Goal: Task Accomplishment & Management: Complete application form

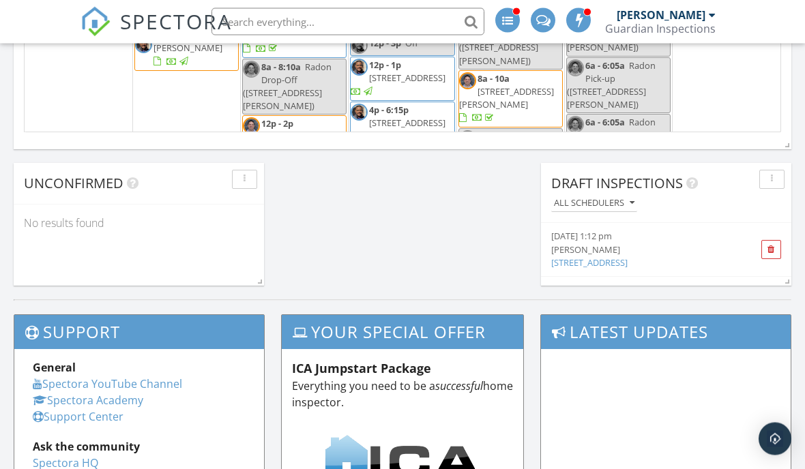
scroll to position [1138, 0]
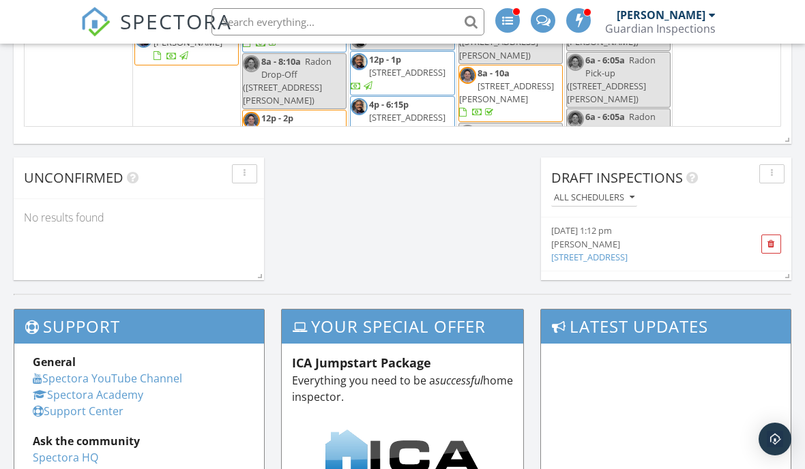
click at [627, 262] on link "[STREET_ADDRESS]" at bounding box center [589, 257] width 76 height 12
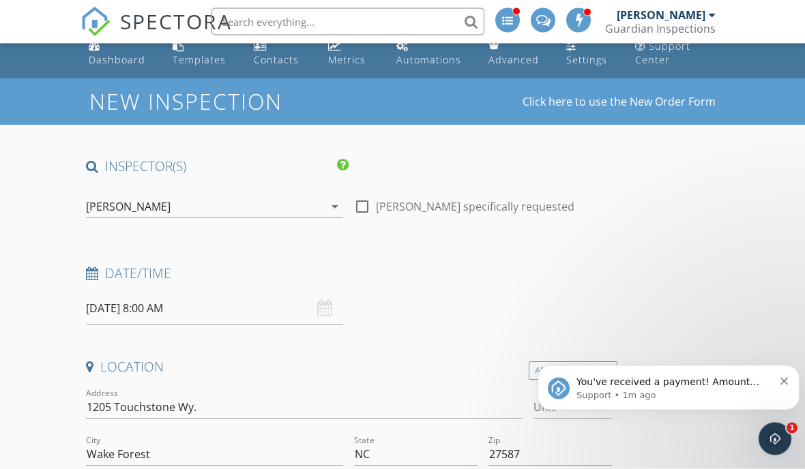
click at [334, 202] on icon "arrow_drop_down" at bounding box center [335, 207] width 16 height 16
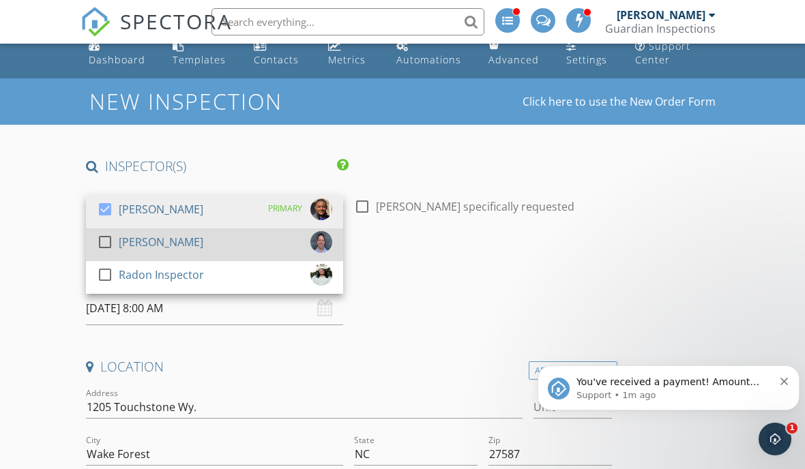
click at [268, 243] on div "check_box_outline_blank Paul Angell" at bounding box center [214, 244] width 235 height 27
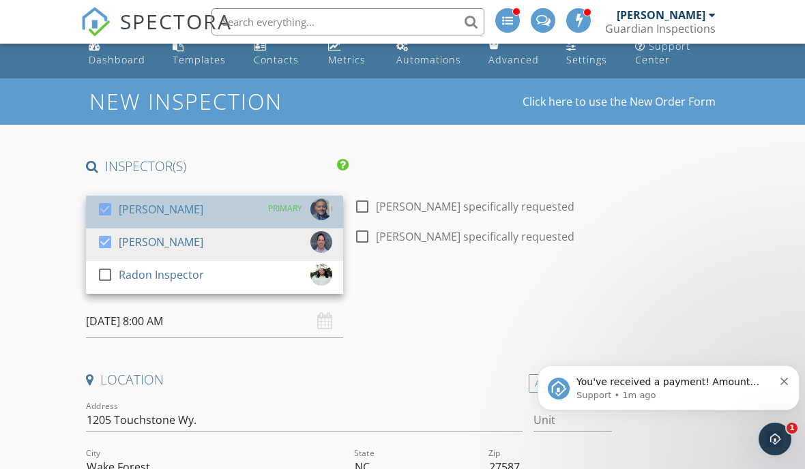
click at [111, 223] on div at bounding box center [108, 221] width 22 height 8
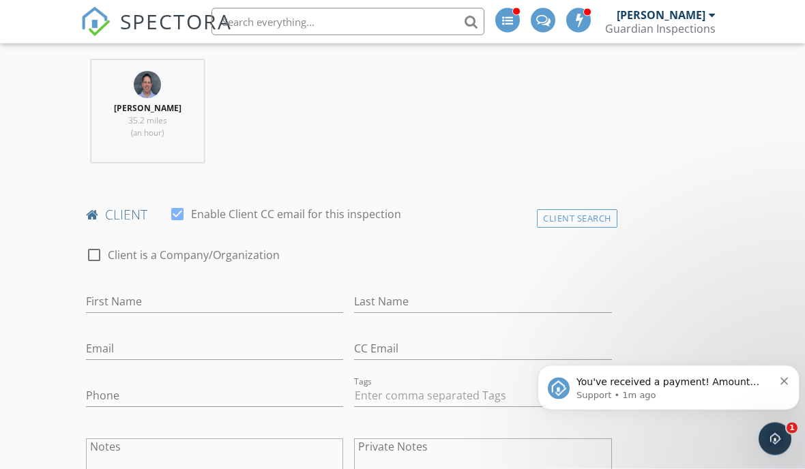
scroll to position [539, 0]
click at [224, 297] on input "First Name" at bounding box center [214, 301] width 257 height 22
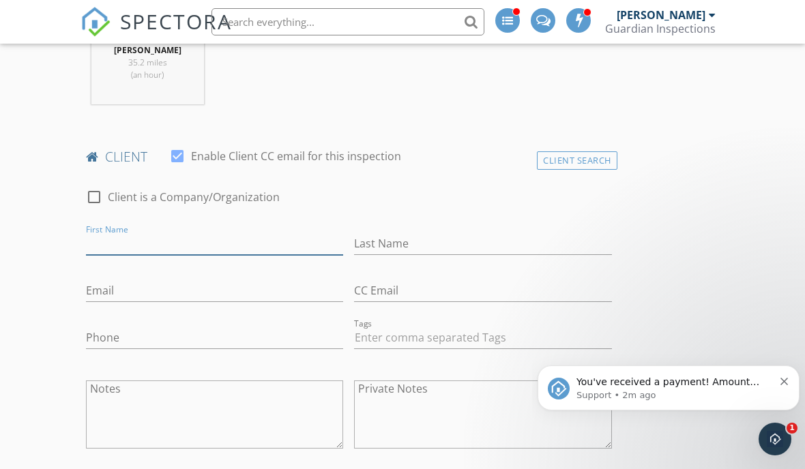
scroll to position [597, 0]
type input "Shawn"
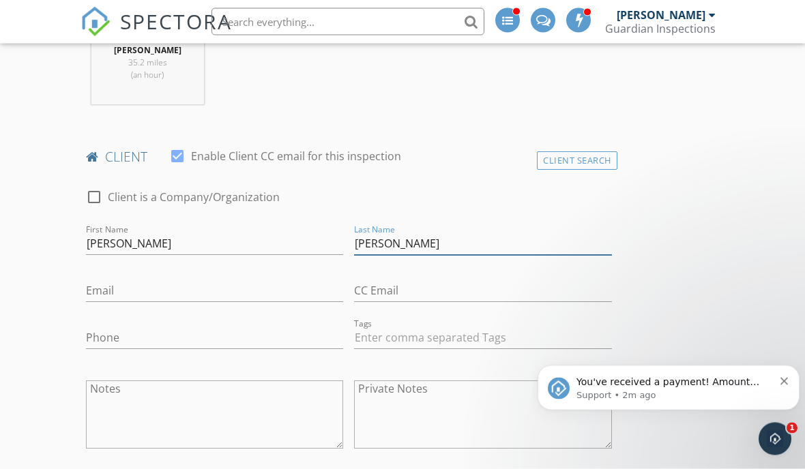
type input "McCoullough"
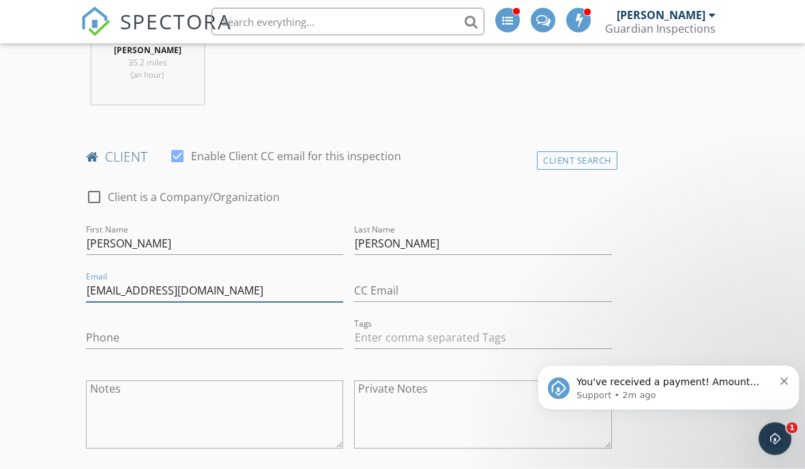
type input "slmcc1@msn.com"
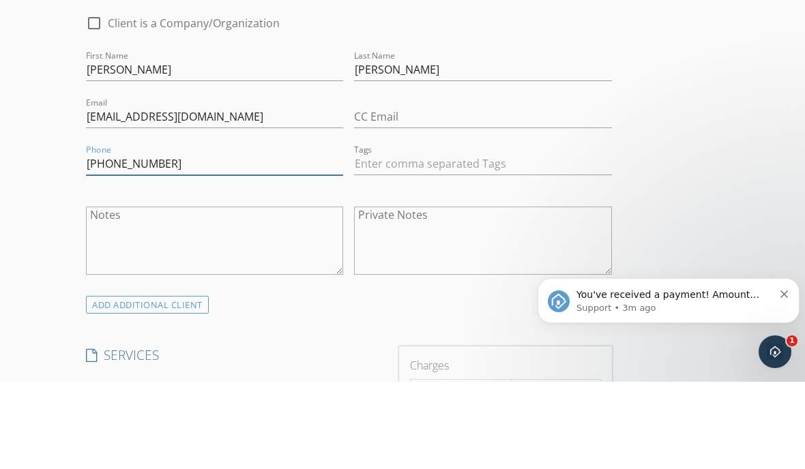
scroll to position [750, 0]
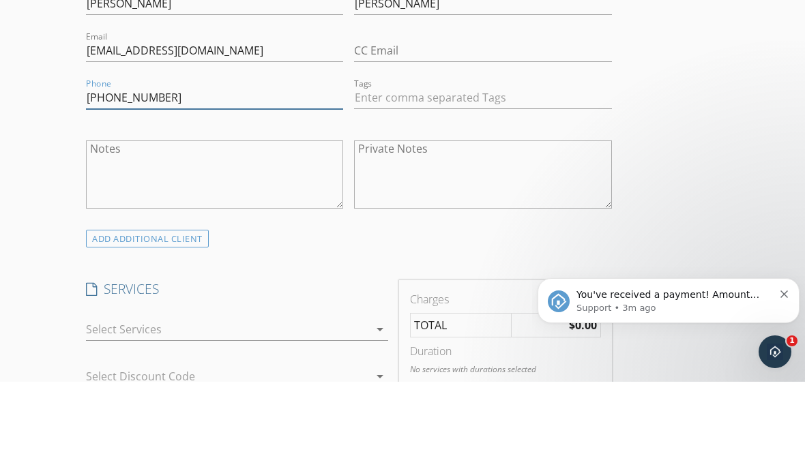
type input "919-749-1799"
click at [269, 406] on div at bounding box center [227, 417] width 283 height 22
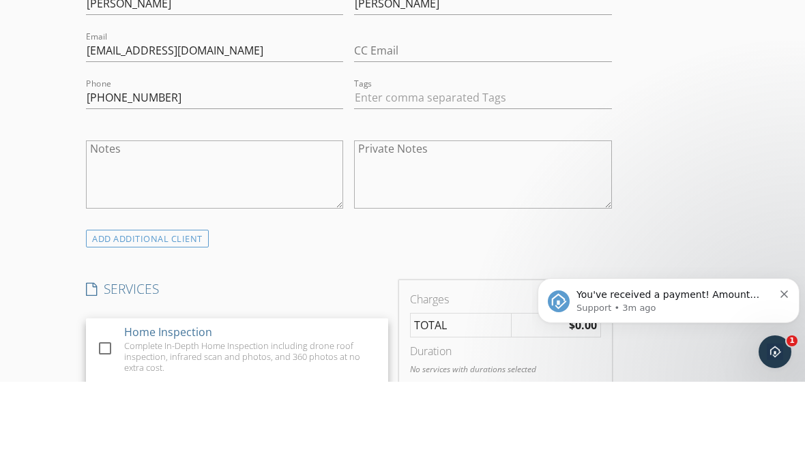
scroll to position [838, 0]
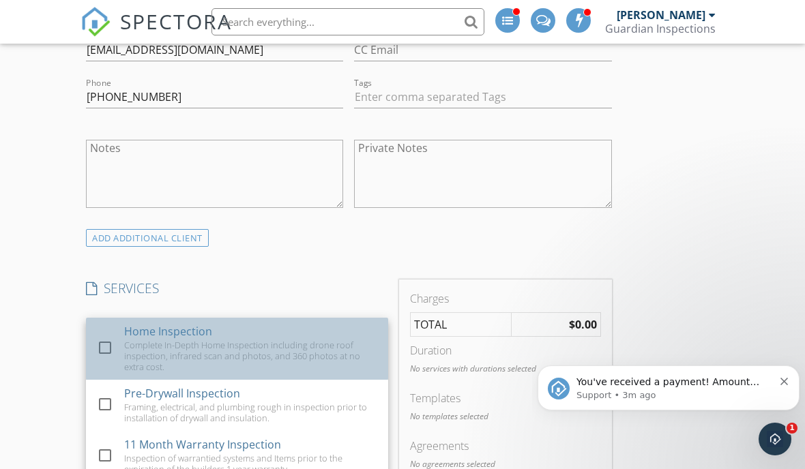
click at [108, 352] on div at bounding box center [104, 347] width 23 height 23
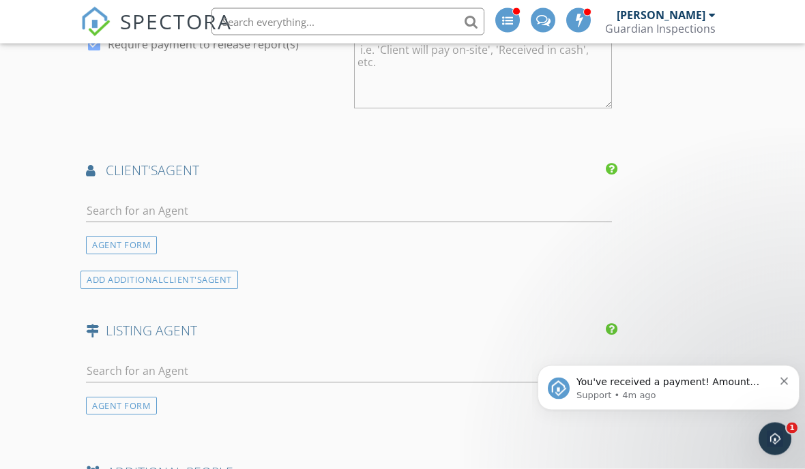
scroll to position [1564, 0]
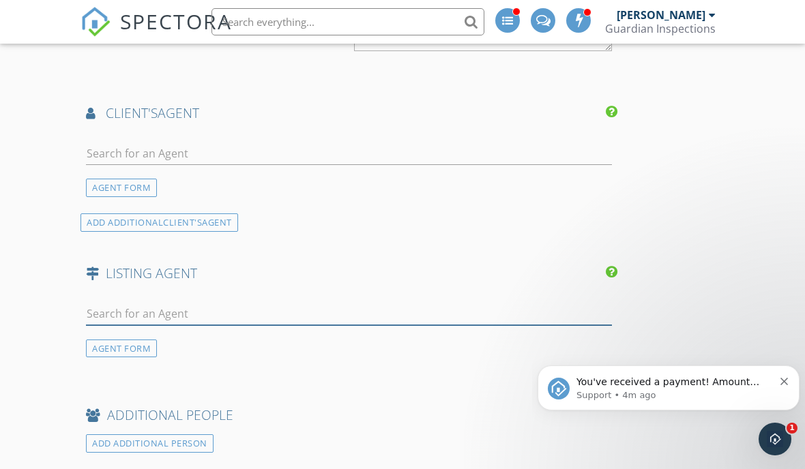
click at [115, 303] on input "text" at bounding box center [349, 314] width 526 height 22
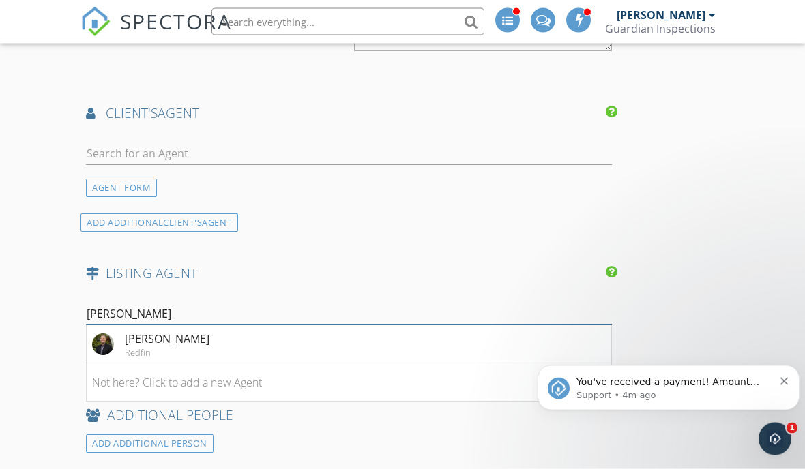
type input "Bobby t"
click at [172, 349] on div "Redfin" at bounding box center [167, 353] width 85 height 11
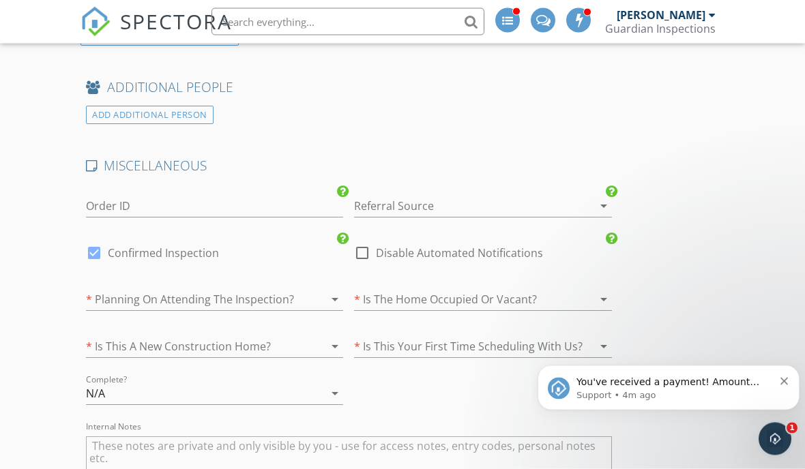
scroll to position [2172, 0]
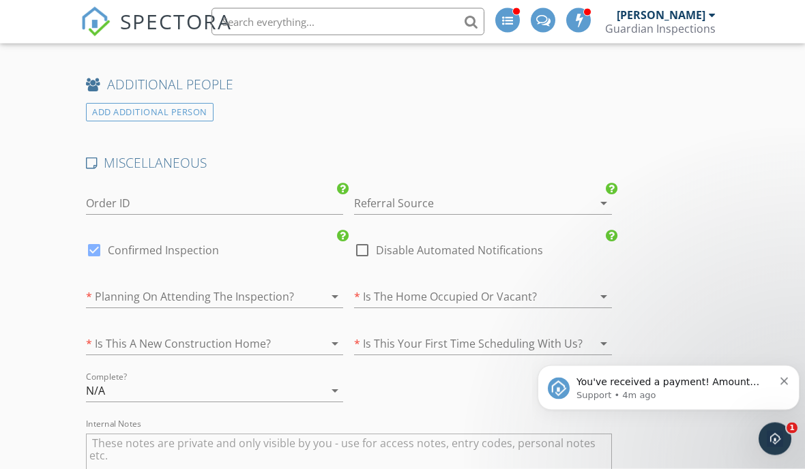
click at [119, 296] on div at bounding box center [195, 297] width 219 height 22
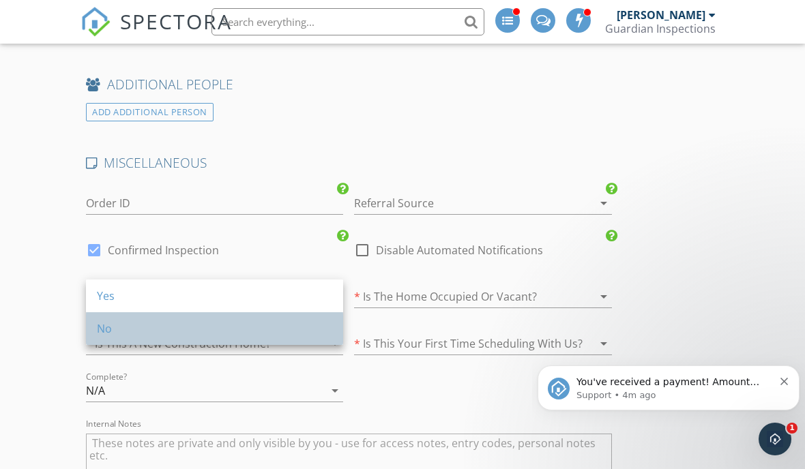
click at [106, 334] on div "No" at bounding box center [214, 328] width 235 height 16
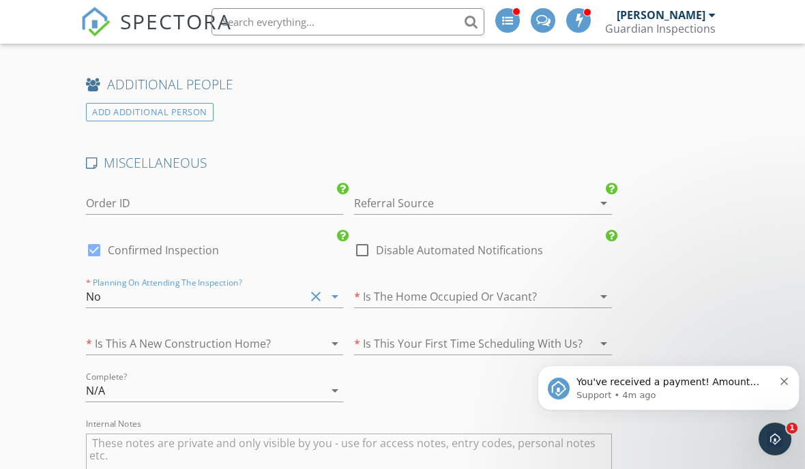
click at [510, 289] on div at bounding box center [463, 297] width 219 height 22
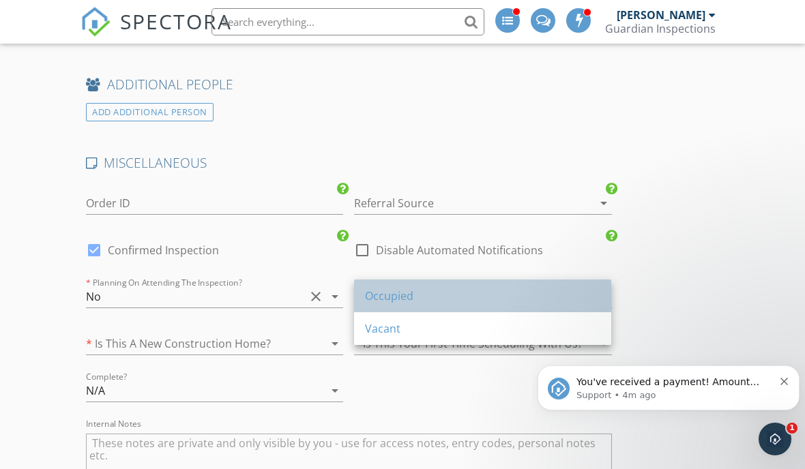
click at [502, 286] on div "Occupied" at bounding box center [482, 296] width 235 height 33
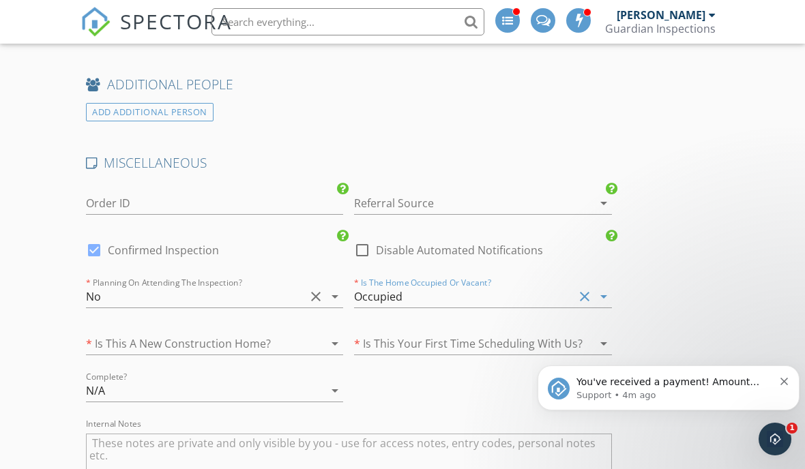
click at [107, 342] on div at bounding box center [195, 344] width 219 height 22
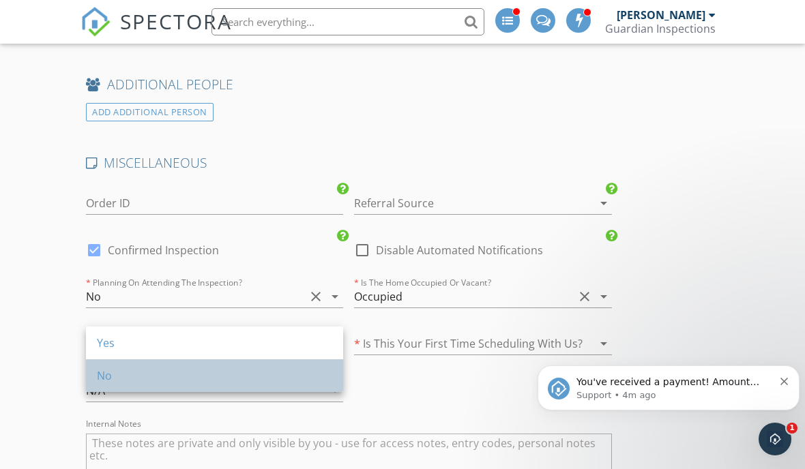
click at [103, 376] on div "No" at bounding box center [214, 375] width 235 height 16
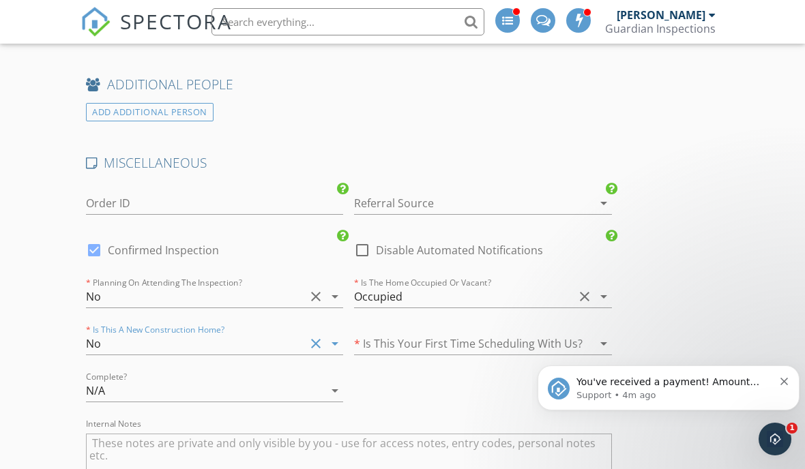
click at [483, 338] on div at bounding box center [463, 344] width 219 height 22
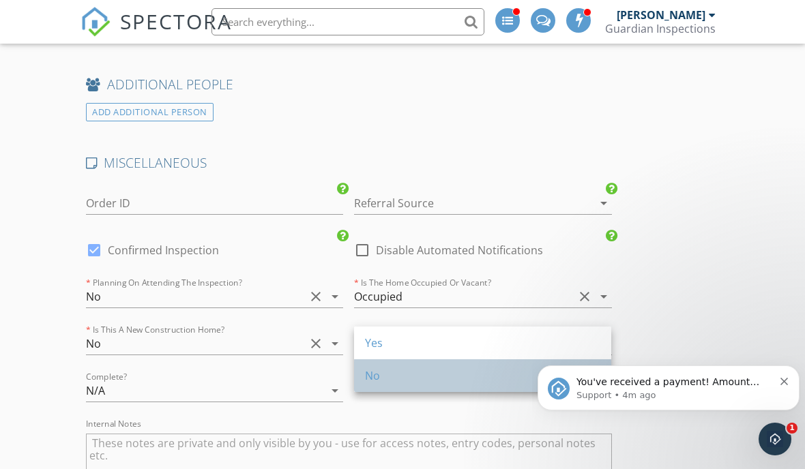
click at [465, 371] on div "No" at bounding box center [482, 375] width 235 height 16
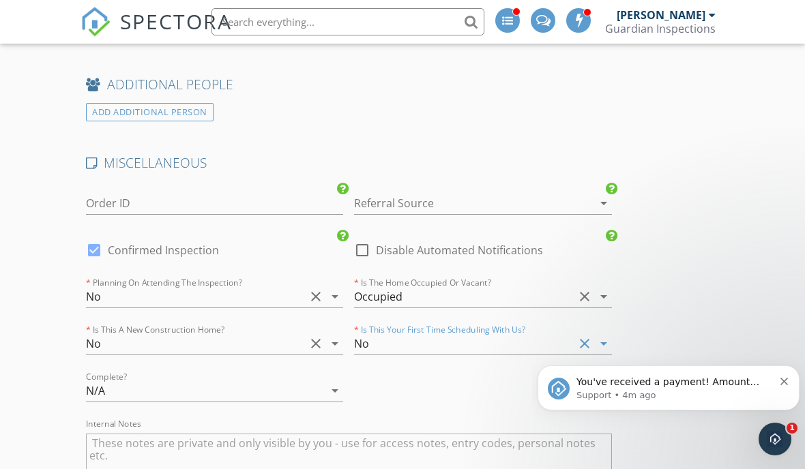
click at [779, 388] on div "You've received a payment! Amount $734.00 Fee $0.00 Net $734.00 Transaction # p…" at bounding box center [667, 388] width 241 height 27
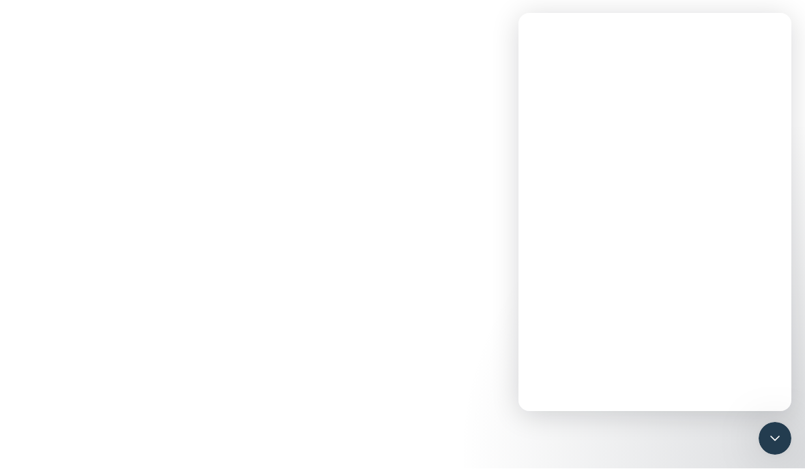
scroll to position [0, 0]
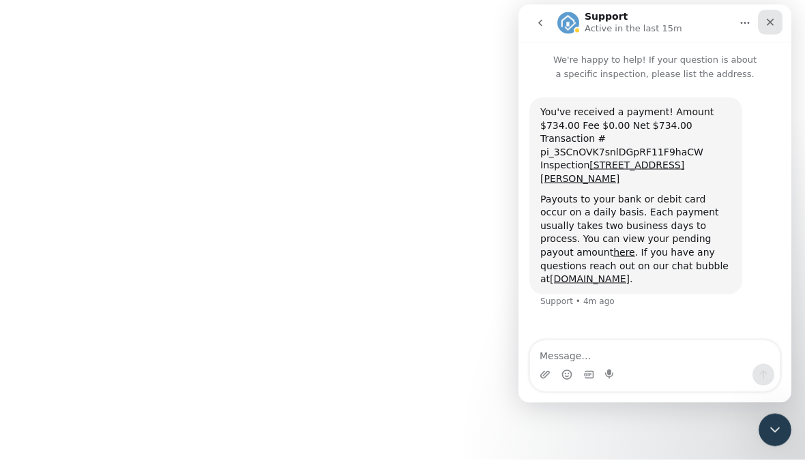
click at [773, 18] on icon "Close" at bounding box center [769, 21] width 11 height 11
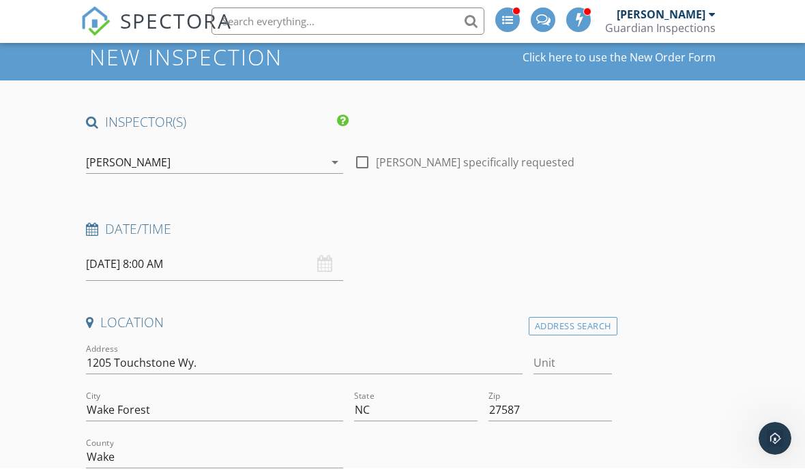
scroll to position [59, 0]
click at [103, 166] on div "[PERSON_NAME]" at bounding box center [128, 162] width 85 height 12
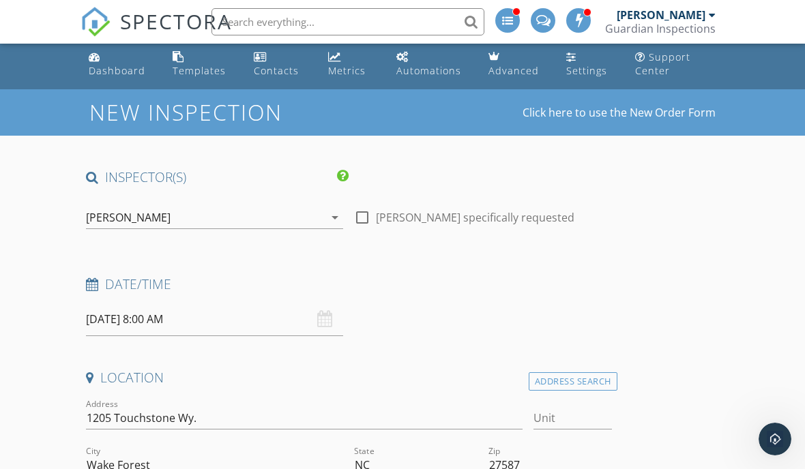
scroll to position [0, 0]
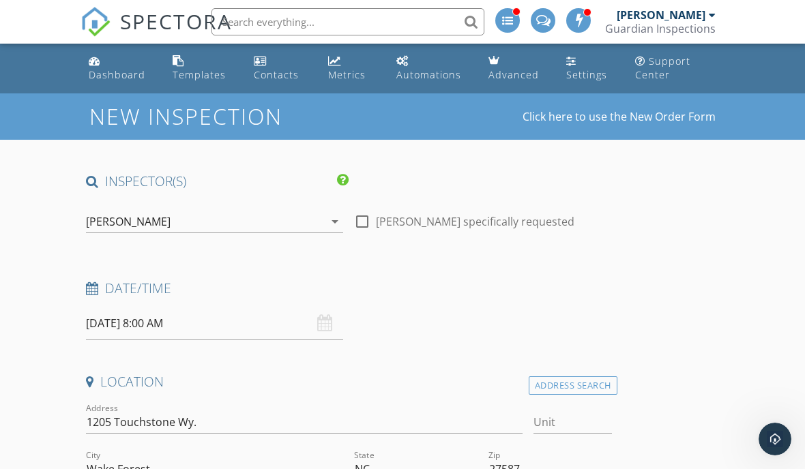
click at [102, 217] on div "[PERSON_NAME]" at bounding box center [128, 221] width 85 height 12
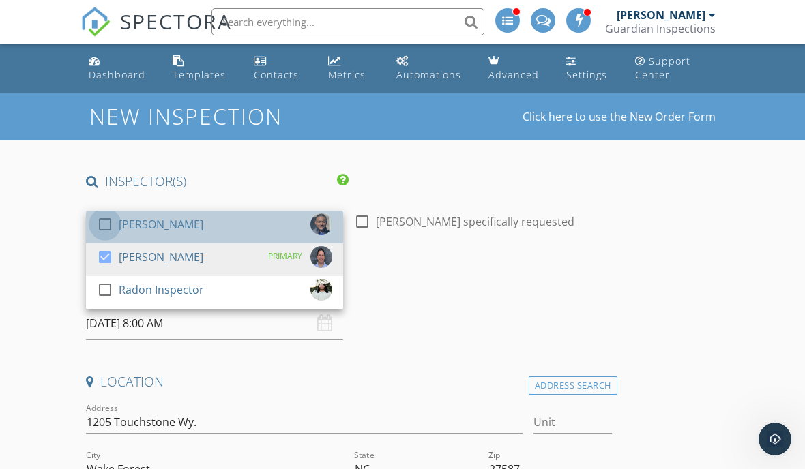
click at [103, 221] on div at bounding box center [104, 224] width 23 height 23
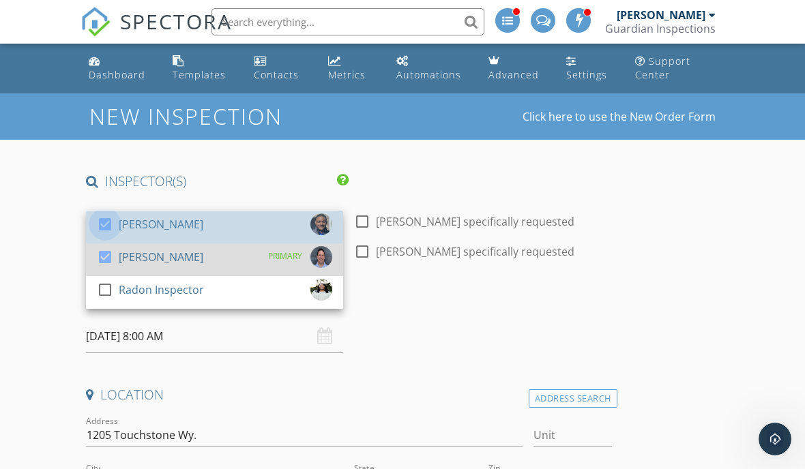
click at [96, 256] on div at bounding box center [104, 256] width 23 height 23
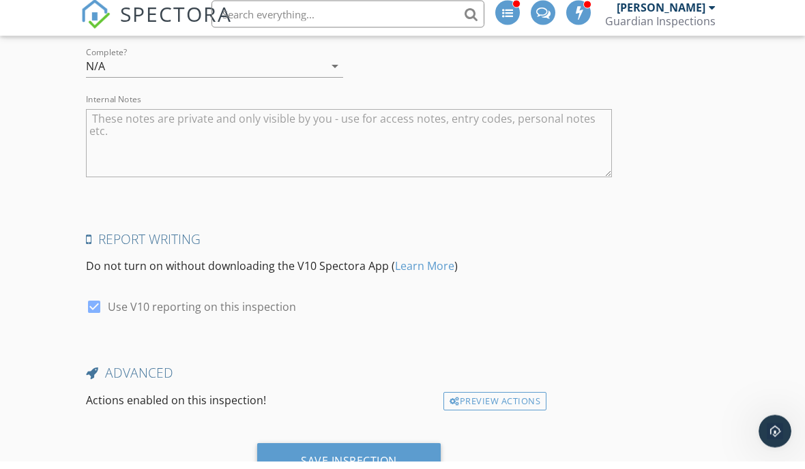
scroll to position [2487, 0]
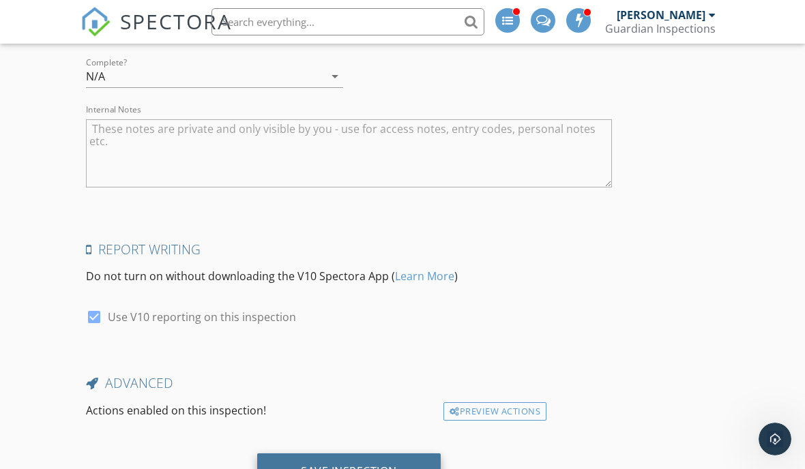
click at [317, 464] on div "Save Inspection" at bounding box center [349, 471] width 96 height 14
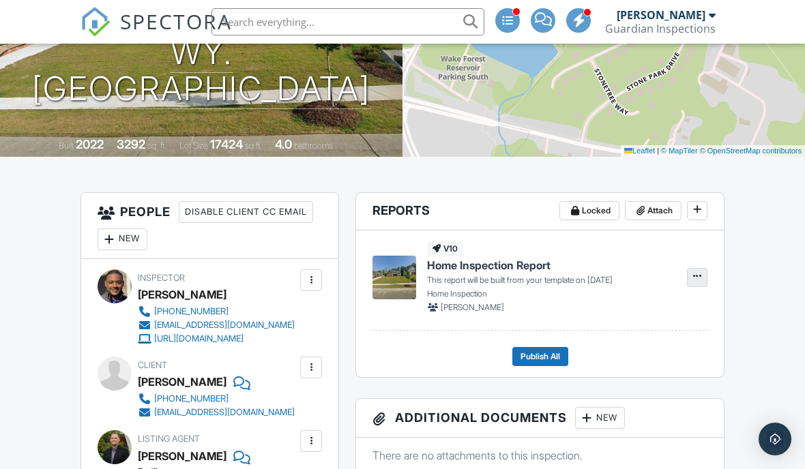
click at [700, 269] on span at bounding box center [697, 276] width 14 height 14
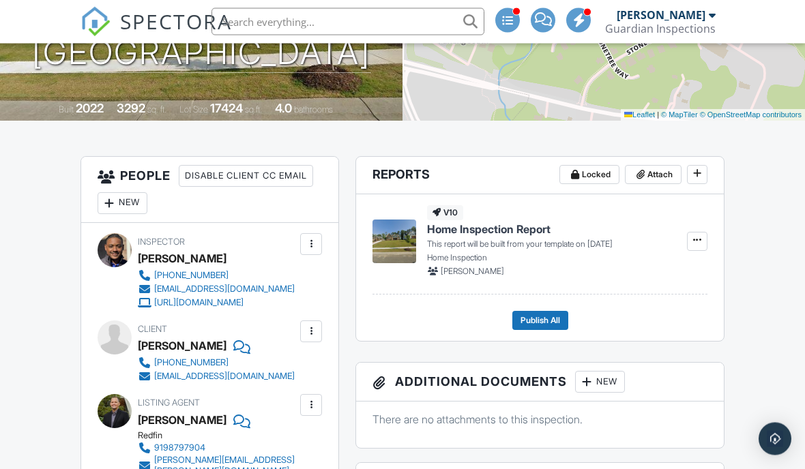
scroll to position [258, 0]
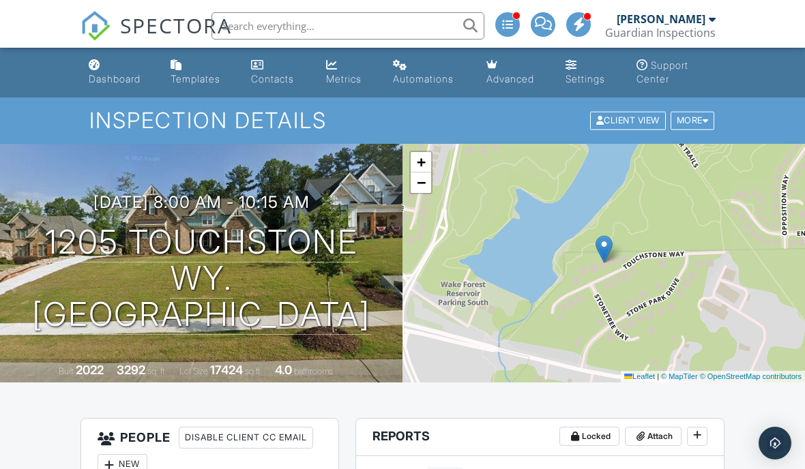
scroll to position [95, 0]
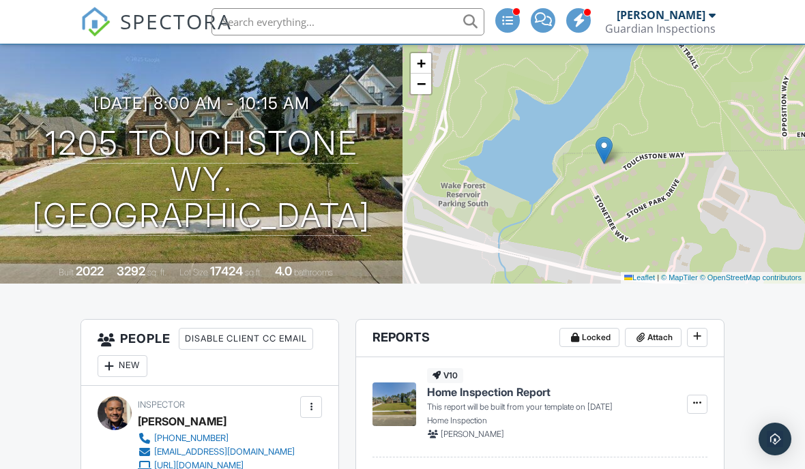
click at [115, 363] on div at bounding box center [109, 366] width 14 height 14
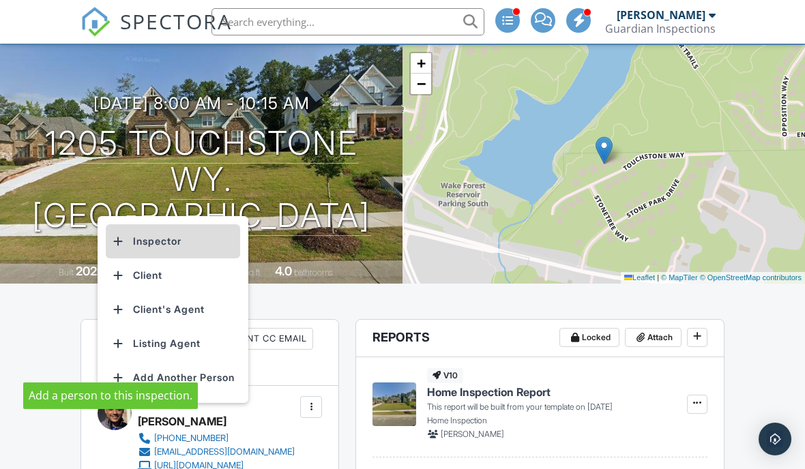
click at [130, 243] on li "Inspector" at bounding box center [173, 241] width 134 height 34
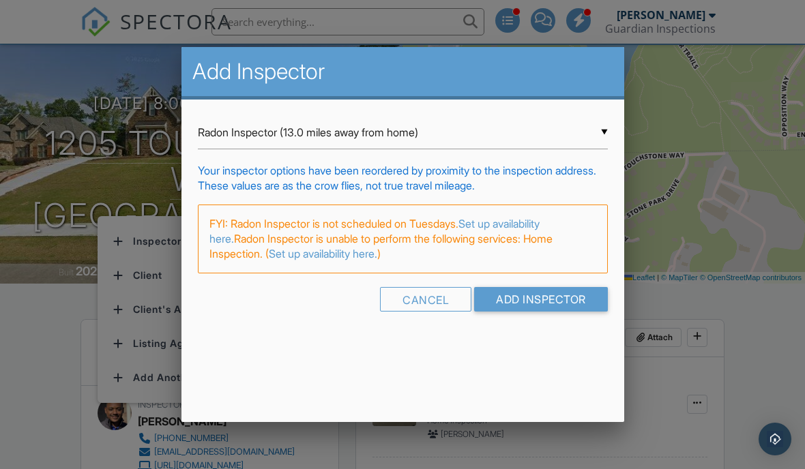
click at [515, 141] on input "Radon Inspector (13.0 miles away from home)" at bounding box center [403, 132] width 410 height 33
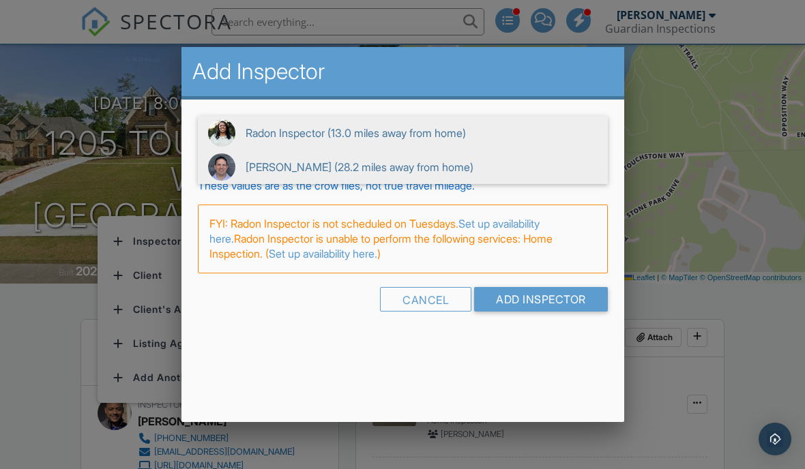
click at [454, 174] on span "Paul Angell (28.2 miles away from home)" at bounding box center [403, 167] width 410 height 34
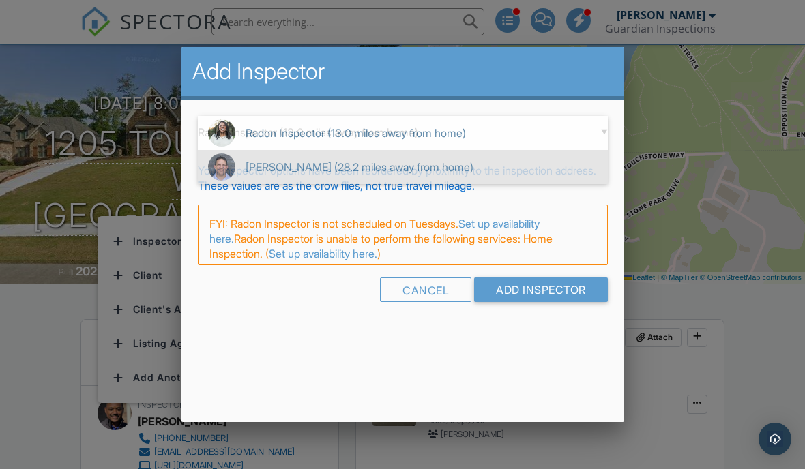
type input "Paul Angell (28.2 miles away from home)"
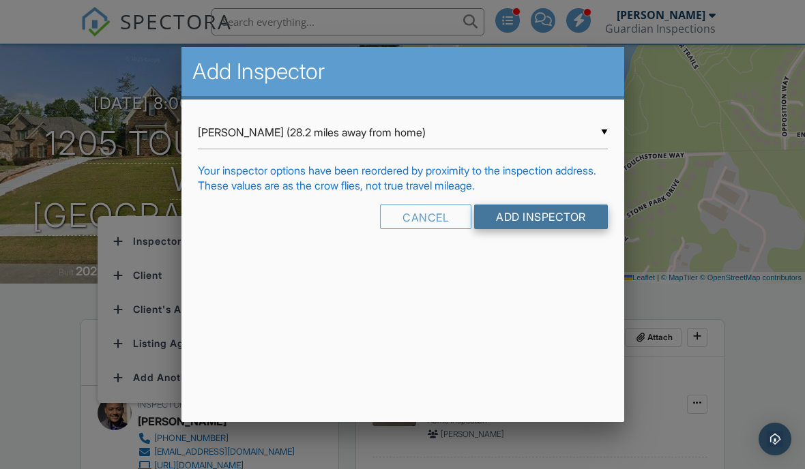
click at [550, 226] on input "Add Inspector" at bounding box center [541, 217] width 134 height 25
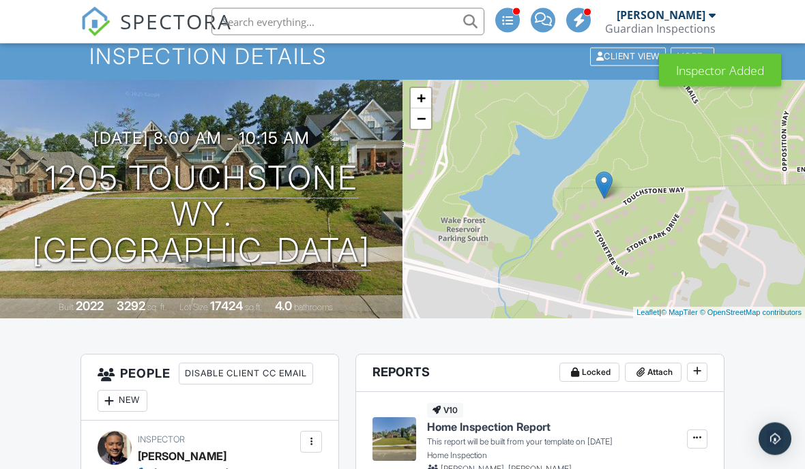
scroll to position [116, 0]
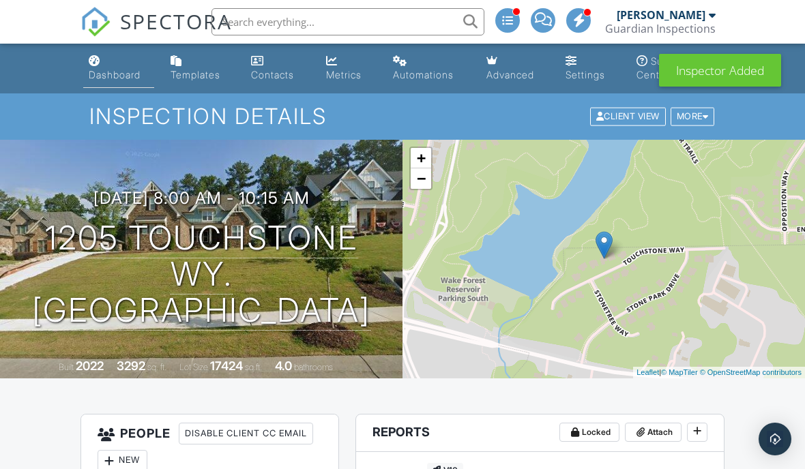
click at [111, 75] on div "Dashboard" at bounding box center [115, 75] width 52 height 12
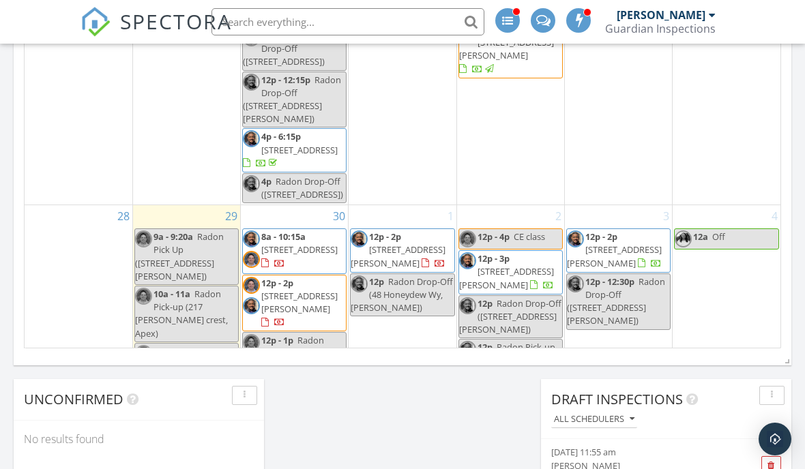
scroll to position [1415, 0]
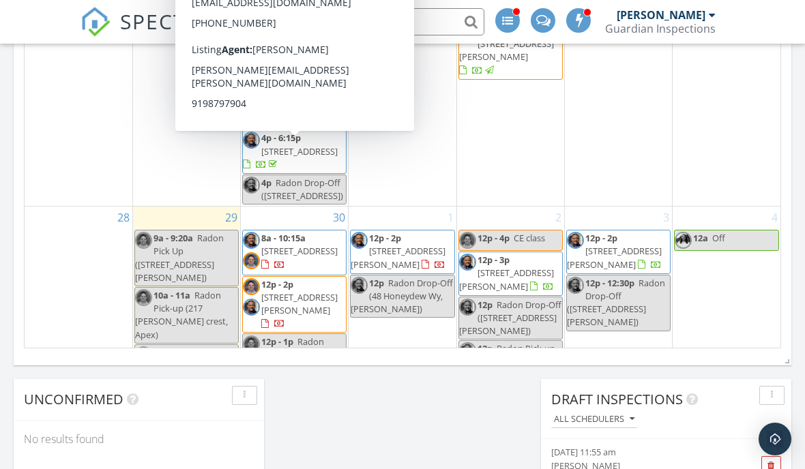
click at [314, 245] on span "[STREET_ADDRESS]" at bounding box center [299, 251] width 76 height 12
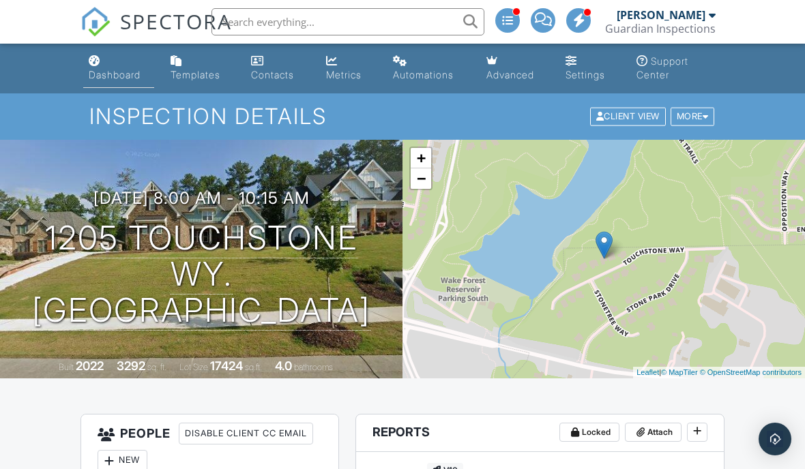
click at [118, 80] on div "Dashboard" at bounding box center [115, 75] width 52 height 12
click at [117, 82] on link "Dashboard" at bounding box center [118, 68] width 71 height 39
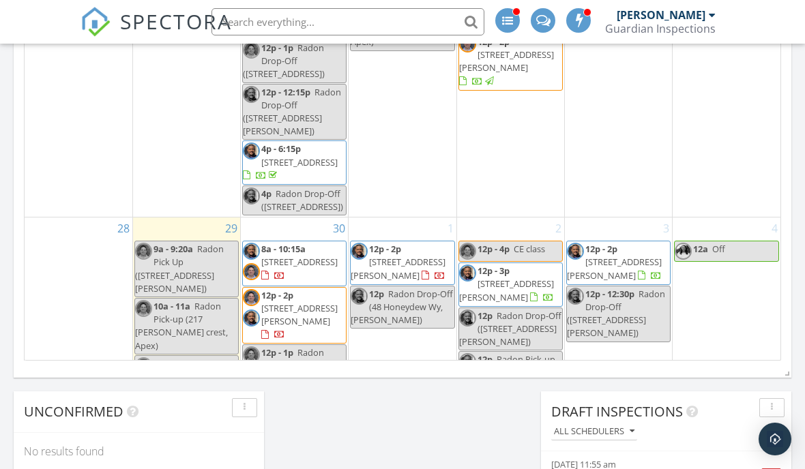
scroll to position [1415, 0]
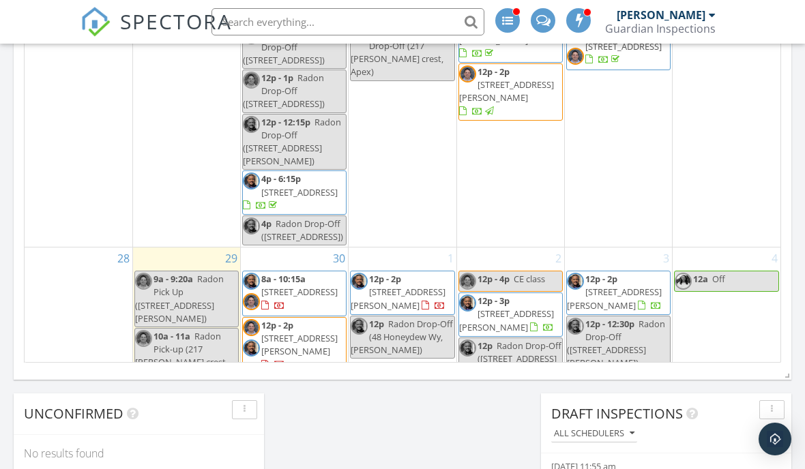
scroll to position [1387, 0]
click at [775, 448] on img "Open Intercom Messenger" at bounding box center [775, 439] width 18 height 18
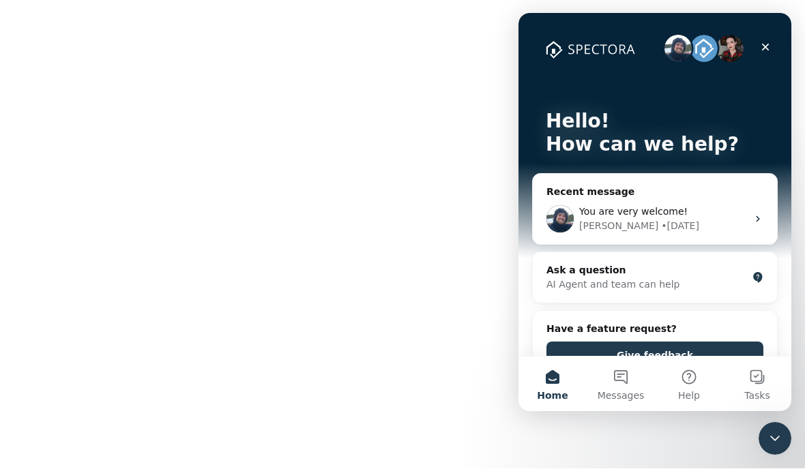
scroll to position [0, 0]
click at [627, 372] on button "Messages" at bounding box center [620, 384] width 68 height 55
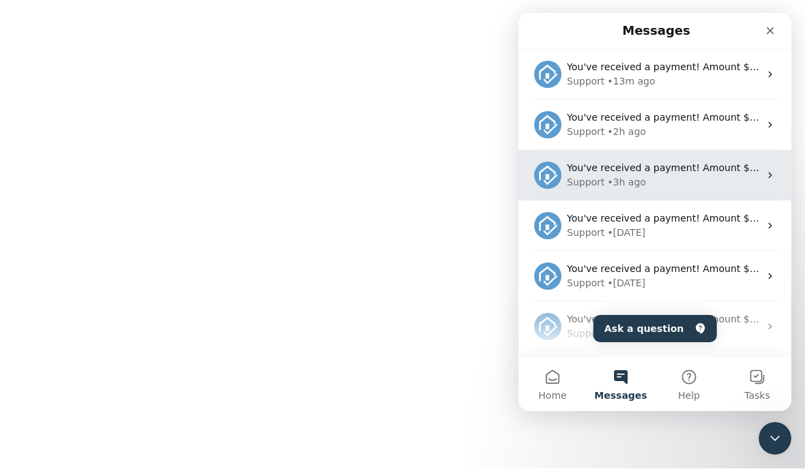
click at [703, 182] on div "Support • 3h ago" at bounding box center [663, 182] width 192 height 14
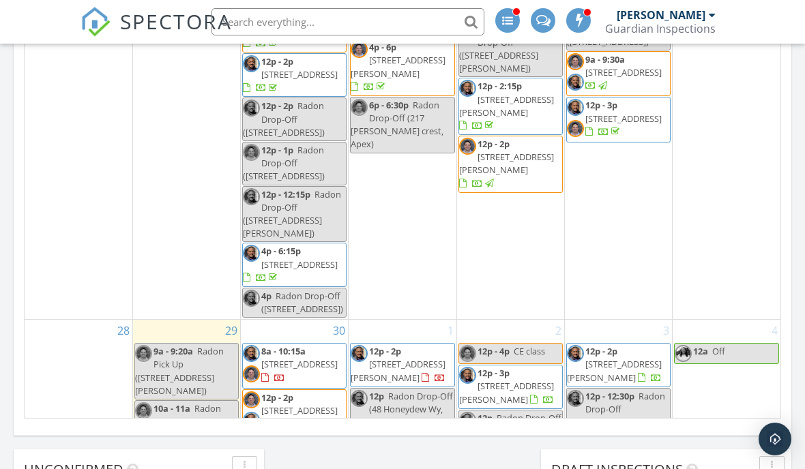
scroll to position [1371, 0]
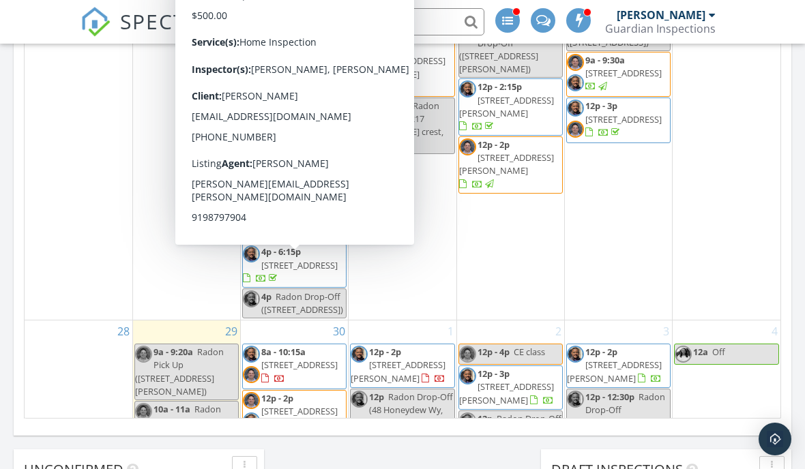
click at [317, 359] on span "[STREET_ADDRESS]" at bounding box center [299, 365] width 76 height 12
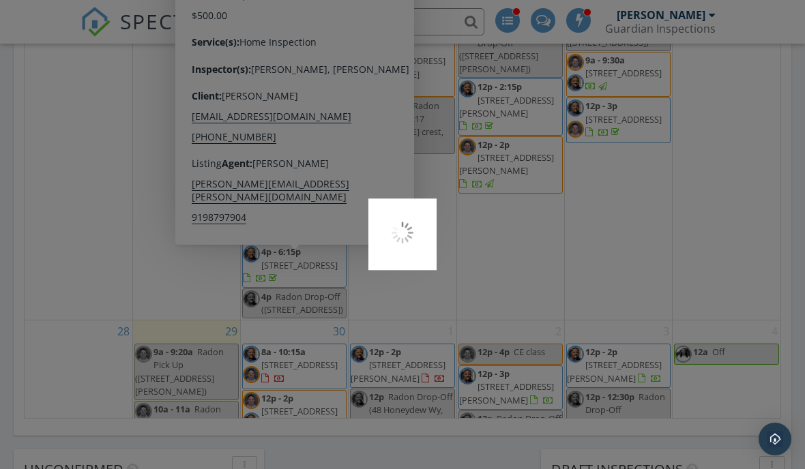
click at [311, 337] on div at bounding box center [402, 234] width 805 height 469
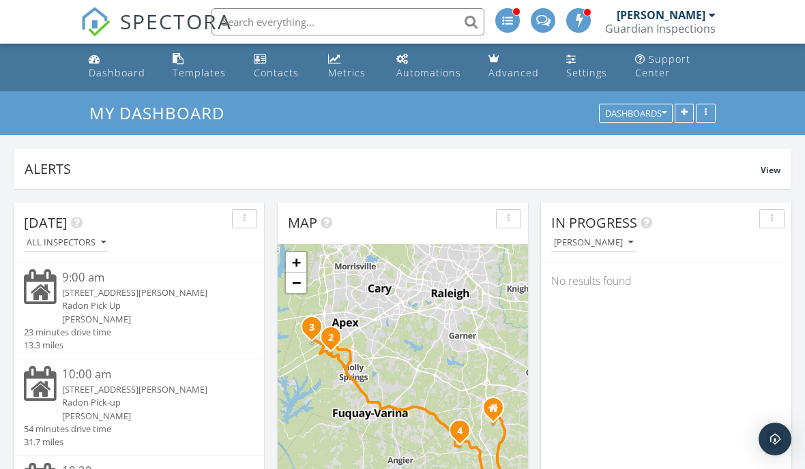
scroll to position [0, 0]
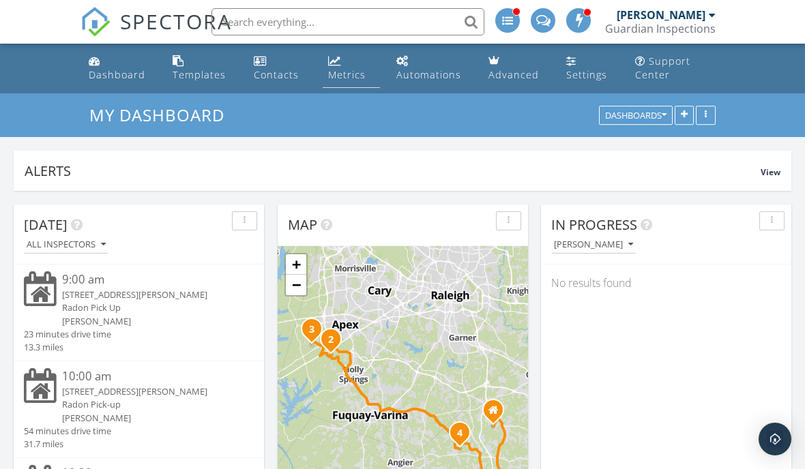
click at [331, 65] on div "Metrics" at bounding box center [334, 60] width 13 height 11
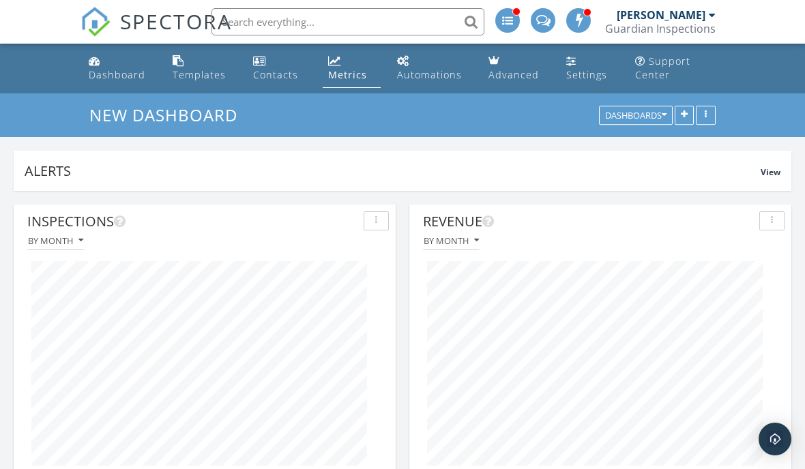
click at [714, 248] on div "By month" at bounding box center [600, 241] width 368 height 18
click at [102, 80] on div "Dashboard" at bounding box center [117, 74] width 57 height 13
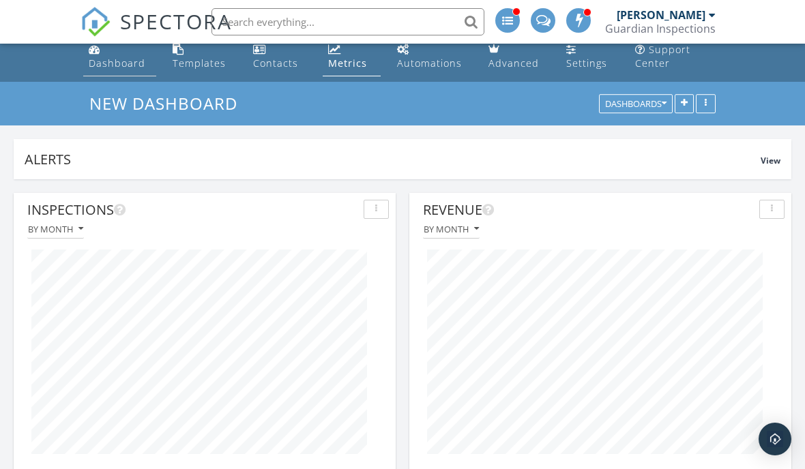
click at [101, 72] on link "Dashboard" at bounding box center [119, 56] width 73 height 39
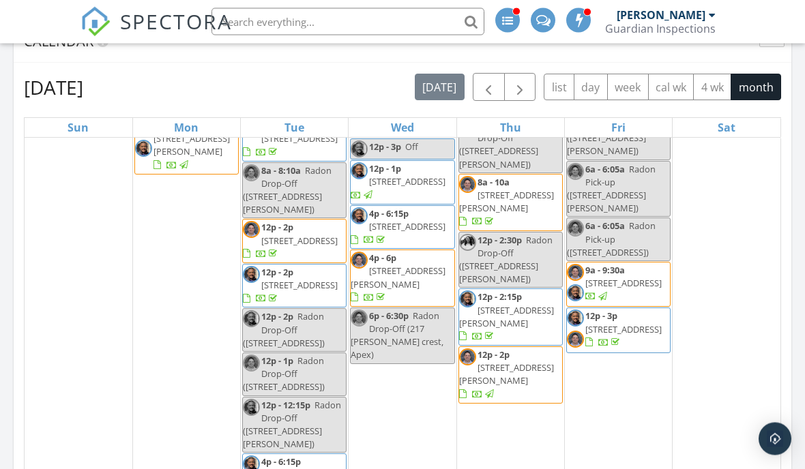
scroll to position [577, 0]
